Goal: Task Accomplishment & Management: Complete application form

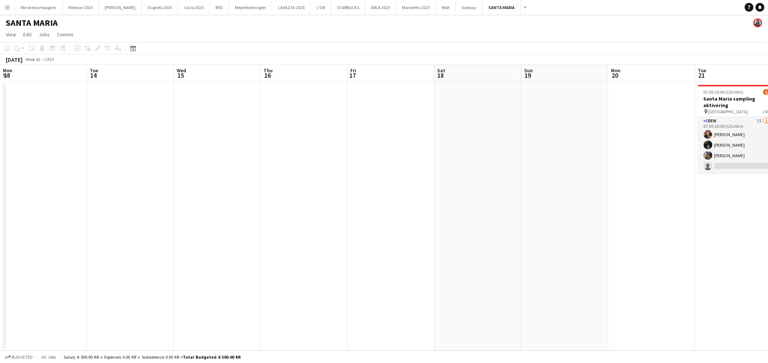
scroll to position [0, 275]
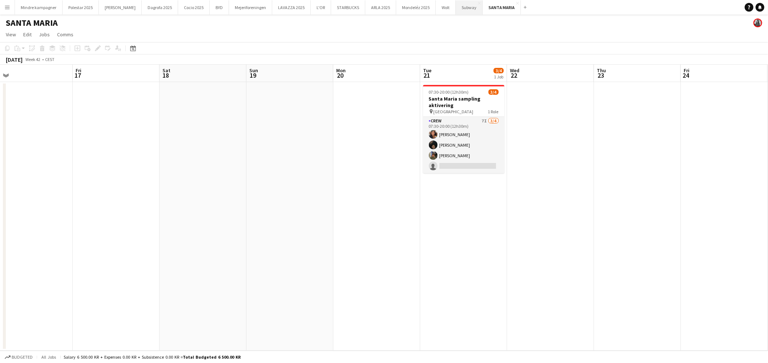
click at [456, 14] on button "Subway Close" at bounding box center [469, 7] width 27 height 14
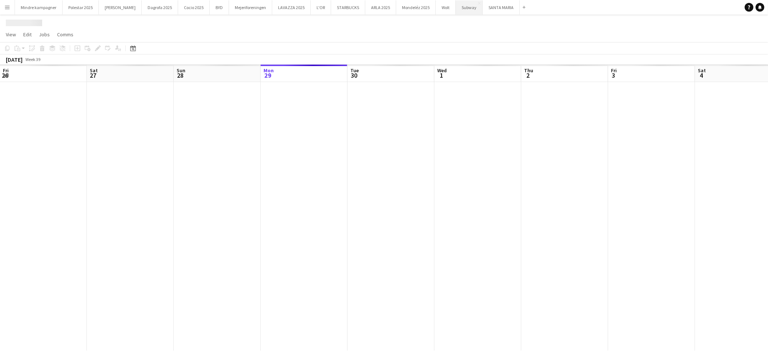
scroll to position [0, 173]
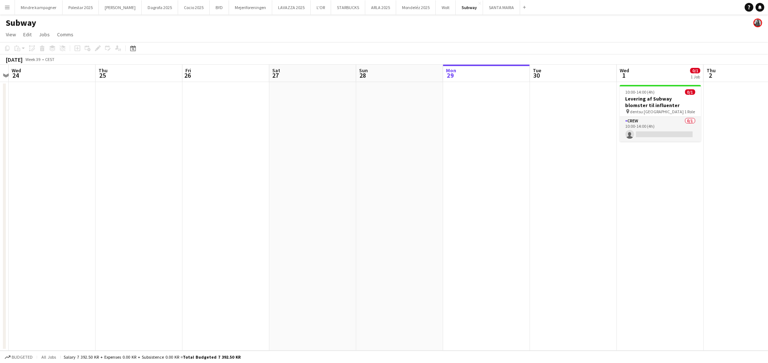
drag, startPoint x: 274, startPoint y: 243, endPoint x: 716, endPoint y: 216, distance: 443.7
click at [716, 216] on app-calendar-viewport "Sun 21 Mon 22 Tue 23 Wed 24 Thu 25 Fri 26 Sat 27 Sun 28 Mon 29 Tue 30 Wed 1 0/1…" at bounding box center [384, 208] width 768 height 286
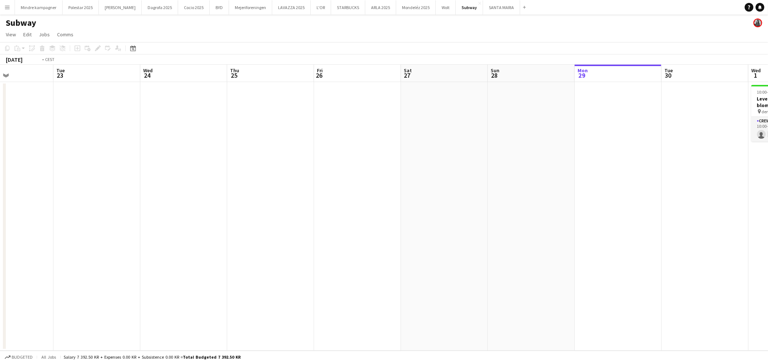
drag, startPoint x: 274, startPoint y: 259, endPoint x: 771, endPoint y: 200, distance: 500.2
click at [767, 200] on html "Menu Boards Boards Boards All jobs Status Workforce Workforce My Workforce Recr…" at bounding box center [384, 181] width 768 height 363
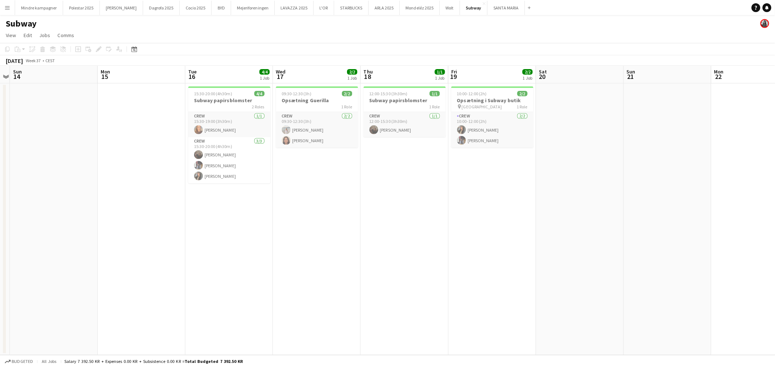
scroll to position [0, 161]
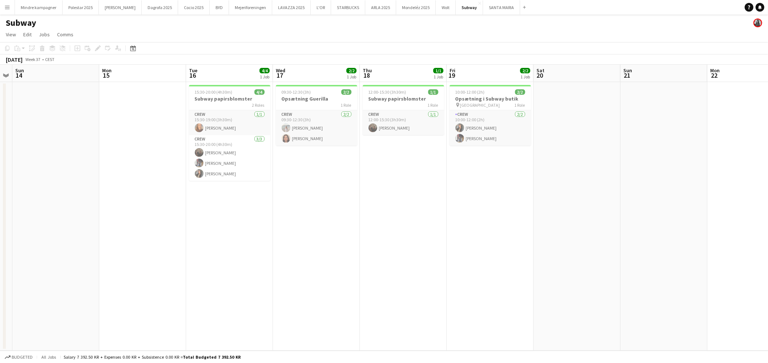
drag, startPoint x: 247, startPoint y: 187, endPoint x: 548, endPoint y: 155, distance: 302.6
click at [548, 155] on app-calendar-viewport "Fri 12 4/4 1 Job Sat 13 Sun 14 Mon 15 Tue 16 4/4 1 Job Wed 17 2/2 1 Job Thu 18 …" at bounding box center [384, 208] width 768 height 286
click at [4, 8] on app-icon "Menu" at bounding box center [7, 7] width 6 height 6
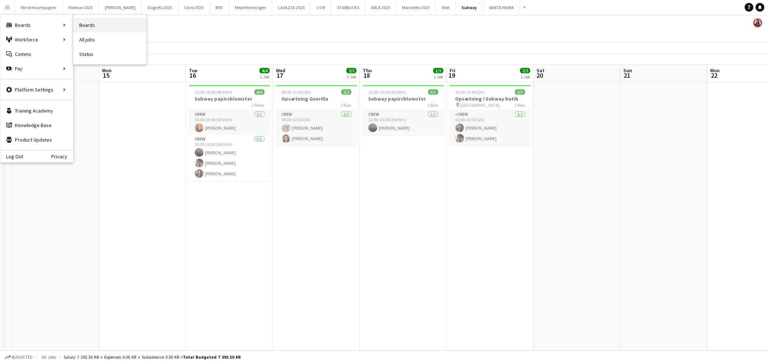
click at [96, 24] on link "Boards" at bounding box center [109, 25] width 73 height 15
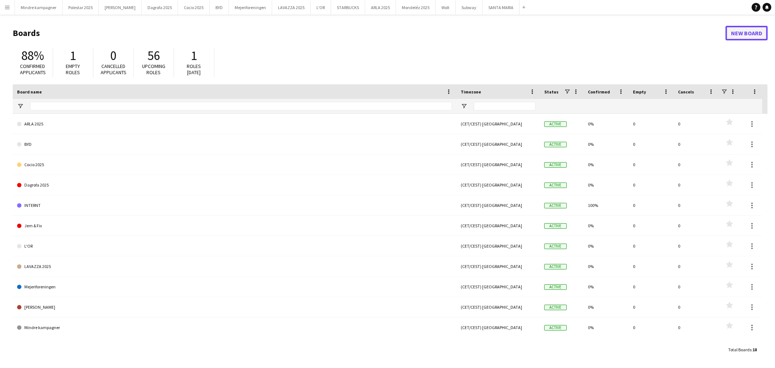
click at [765, 33] on link "New Board" at bounding box center [747, 33] width 42 height 15
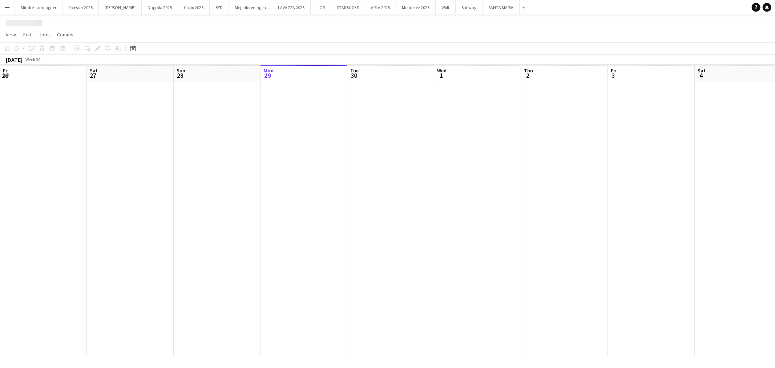
scroll to position [0, 173]
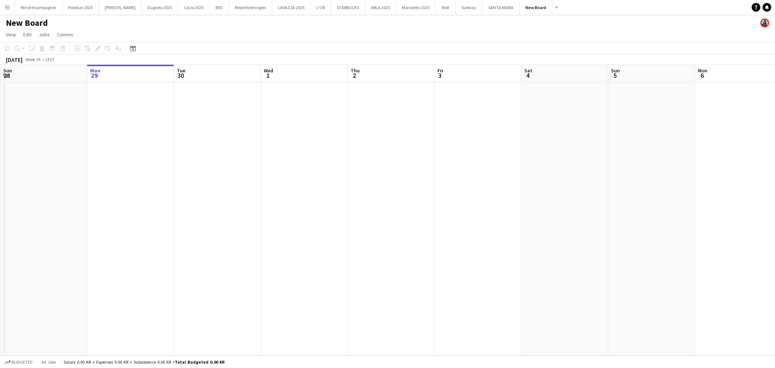
click at [33, 21] on h1 "New Board" at bounding box center [27, 22] width 42 height 11
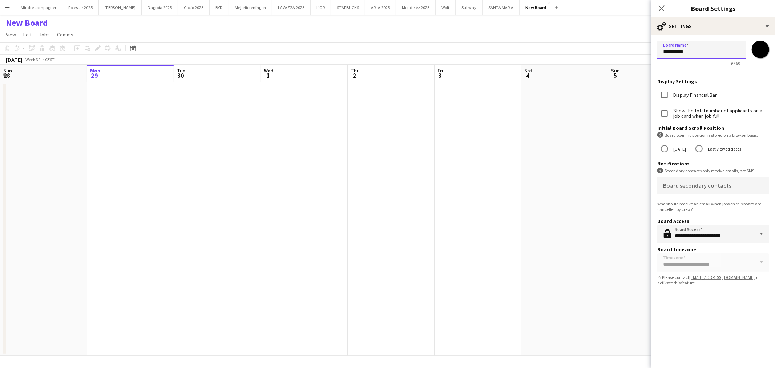
click at [683, 53] on input "*********" at bounding box center [701, 50] width 89 height 18
type input "*********"
click at [756, 53] on input "*******" at bounding box center [760, 49] width 26 height 26
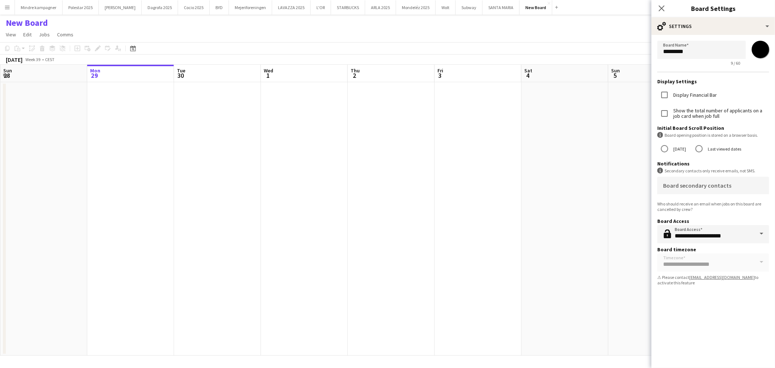
type input "*******"
click at [84, 238] on app-date-cell at bounding box center [43, 218] width 87 height 273
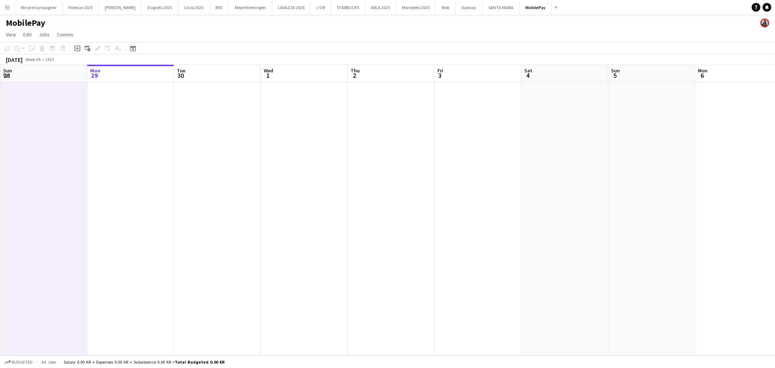
click at [45, 194] on app-date-cell at bounding box center [43, 218] width 87 height 273
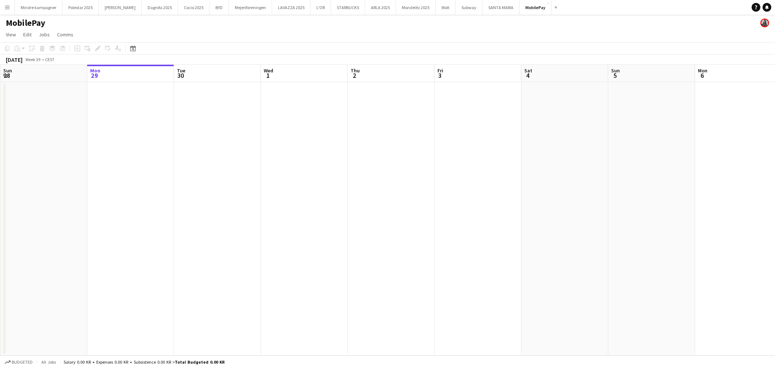
click at [69, 158] on app-date-cell at bounding box center [43, 218] width 87 height 273
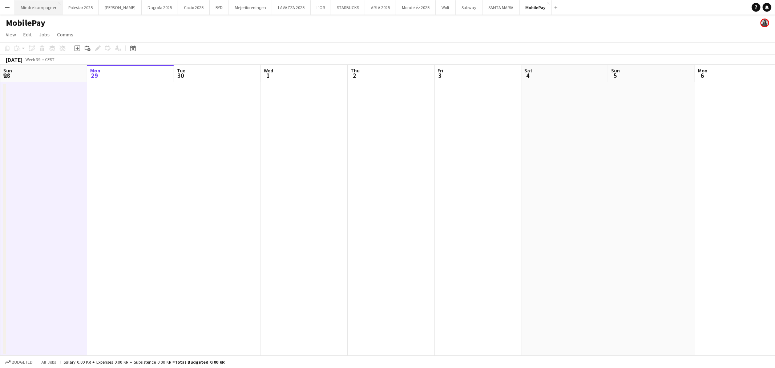
click at [37, 9] on button "Mindre kampagner Close" at bounding box center [39, 7] width 48 height 14
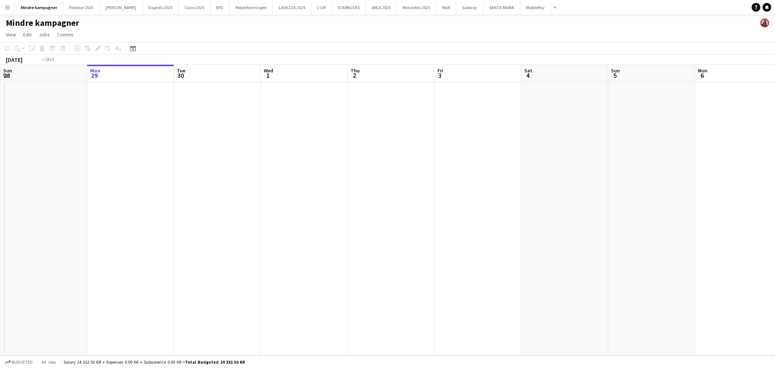
drag, startPoint x: 436, startPoint y: 204, endPoint x: 275, endPoint y: 212, distance: 161.1
click at [234, 213] on app-calendar-viewport "Fri 26 Sat 27 Sun 28 Mon 29 Tue 30 Wed 1 Thu 2 Fri 3 Sat 4 Sun 5 Mon 6 Tue 7 We…" at bounding box center [387, 210] width 775 height 291
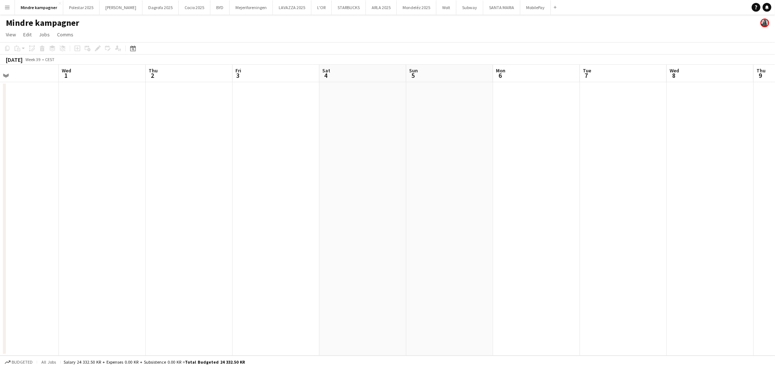
drag, startPoint x: 445, startPoint y: 215, endPoint x: 272, endPoint y: 224, distance: 173.2
click at [277, 224] on app-calendar-viewport "Sun 28 Mon 29 Tue 30 Wed 1 Thu 2 Fri 3 Sat 4 Sun 5 Mon 6 Tue 7 Wed 8 Thu 9 Fri …" at bounding box center [387, 210] width 775 height 291
drag, startPoint x: 527, startPoint y: 223, endPoint x: 259, endPoint y: 224, distance: 268.5
click at [273, 225] on app-calendar-viewport "Tue 30 Wed 1 Thu 2 Fri 3 Sat 4 Sun 5 Mon 6 Tue 7 Wed 8 Thu 9 Fri 10 Sat 11 Sun …" at bounding box center [387, 210] width 775 height 291
drag, startPoint x: 493, startPoint y: 222, endPoint x: 266, endPoint y: 227, distance: 227.9
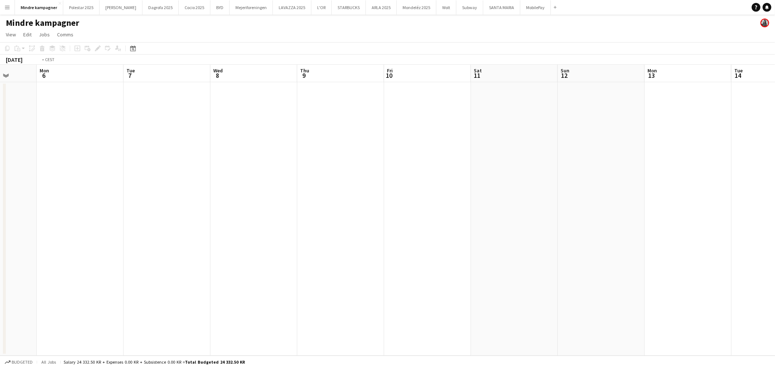
click at [263, 229] on app-calendar-viewport "Fri 3 Sat 4 Sun 5 Mon 6 Tue 7 Wed 8 Thu 9 Fri 10 Sat 11 Sun 12 Mon 13 Tue 14 We…" at bounding box center [387, 210] width 775 height 291
drag, startPoint x: 500, startPoint y: 223, endPoint x: 257, endPoint y: 223, distance: 242.7
click at [238, 223] on app-calendar-viewport "Sun 5 Mon 6 Tue 7 Wed 8 Thu 9 Fri 10 Sat 11 Sun 12 Mon 13 Tue 14 Wed 15 Thu 16 …" at bounding box center [387, 210] width 775 height 291
drag, startPoint x: 375, startPoint y: 219, endPoint x: 110, endPoint y: 218, distance: 264.9
click at [117, 218] on app-calendar-viewport "Thu 9 Fri 10 Sat 11 Sun 12 Mon 13 Tue 14 Wed 15 Thu 16 Fri 17 Sat 18 Sun 19 Mon…" at bounding box center [387, 210] width 775 height 291
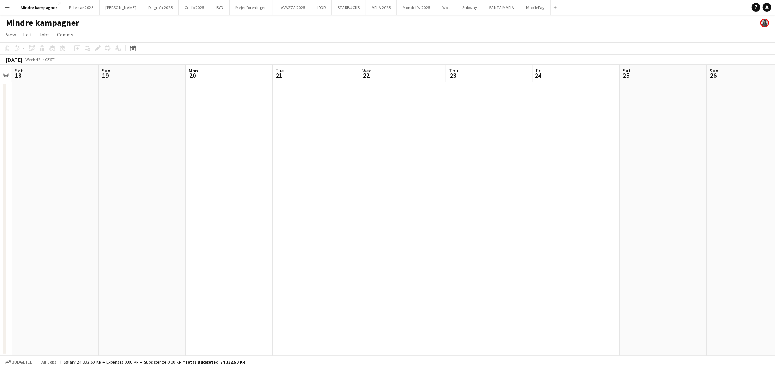
drag, startPoint x: 426, startPoint y: 231, endPoint x: 240, endPoint y: 231, distance: 186.4
click at [179, 234] on app-calendar-viewport "Wed 15 Thu 16 Fri 17 Sat 18 Sun 19 Mon 20 Tue 21 Wed 22 Thu 23 Fri 24 Sat 25 Su…" at bounding box center [387, 210] width 775 height 291
drag, startPoint x: 497, startPoint y: 234, endPoint x: 181, endPoint y: 233, distance: 316.1
click at [181, 233] on app-calendar-viewport "Fri 17 Sat 18 Sun 19 Mon 20 Tue 21 Wed 22 Thu 23 Fri 24 Sat 25 Sun 26 Mon 27 Tu…" at bounding box center [387, 210] width 775 height 291
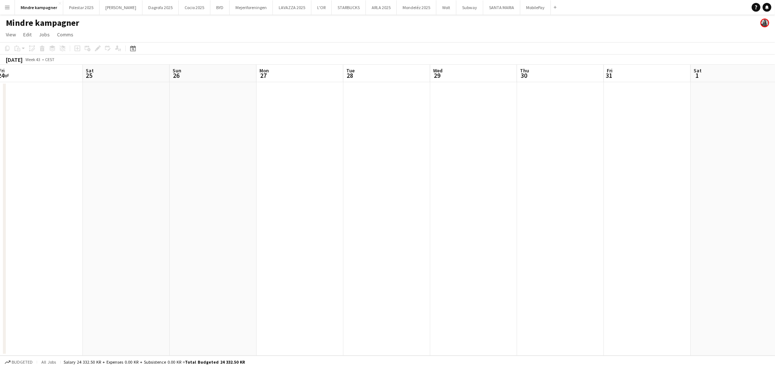
drag, startPoint x: 402, startPoint y: 236, endPoint x: 231, endPoint y: 237, distance: 170.8
click at [224, 239] on app-calendar-viewport "Tue 21 Wed 22 Thu 23 Fri 24 Sat 25 Sun 26 Mon 27 Tue 28 Wed 29 Thu 30 Fri 31 Sa…" at bounding box center [387, 210] width 775 height 291
click at [232, 169] on app-date-cell at bounding box center [237, 218] width 87 height 273
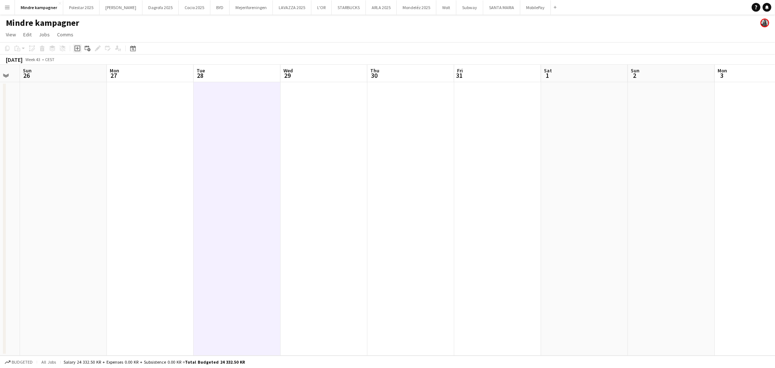
click at [77, 48] on icon at bounding box center [77, 48] width 3 height 3
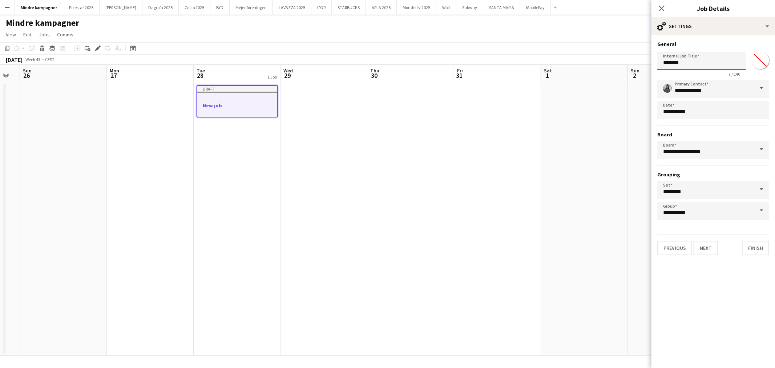
click at [684, 61] on input "*******" at bounding box center [701, 61] width 89 height 18
type input "*"
type input "**********"
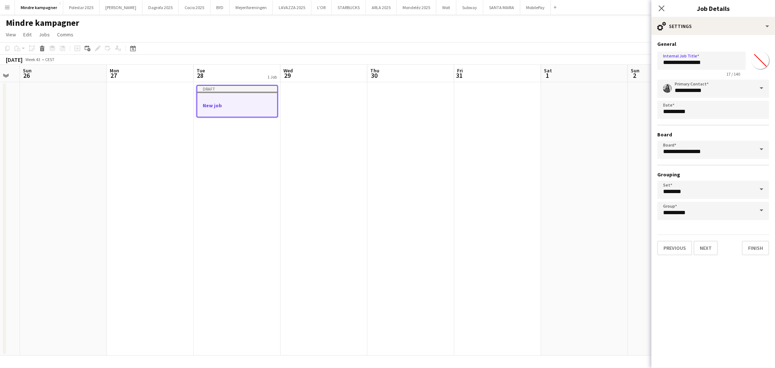
click at [580, 269] on app-date-cell at bounding box center [584, 218] width 87 height 273
